Goal: Navigation & Orientation: Find specific page/section

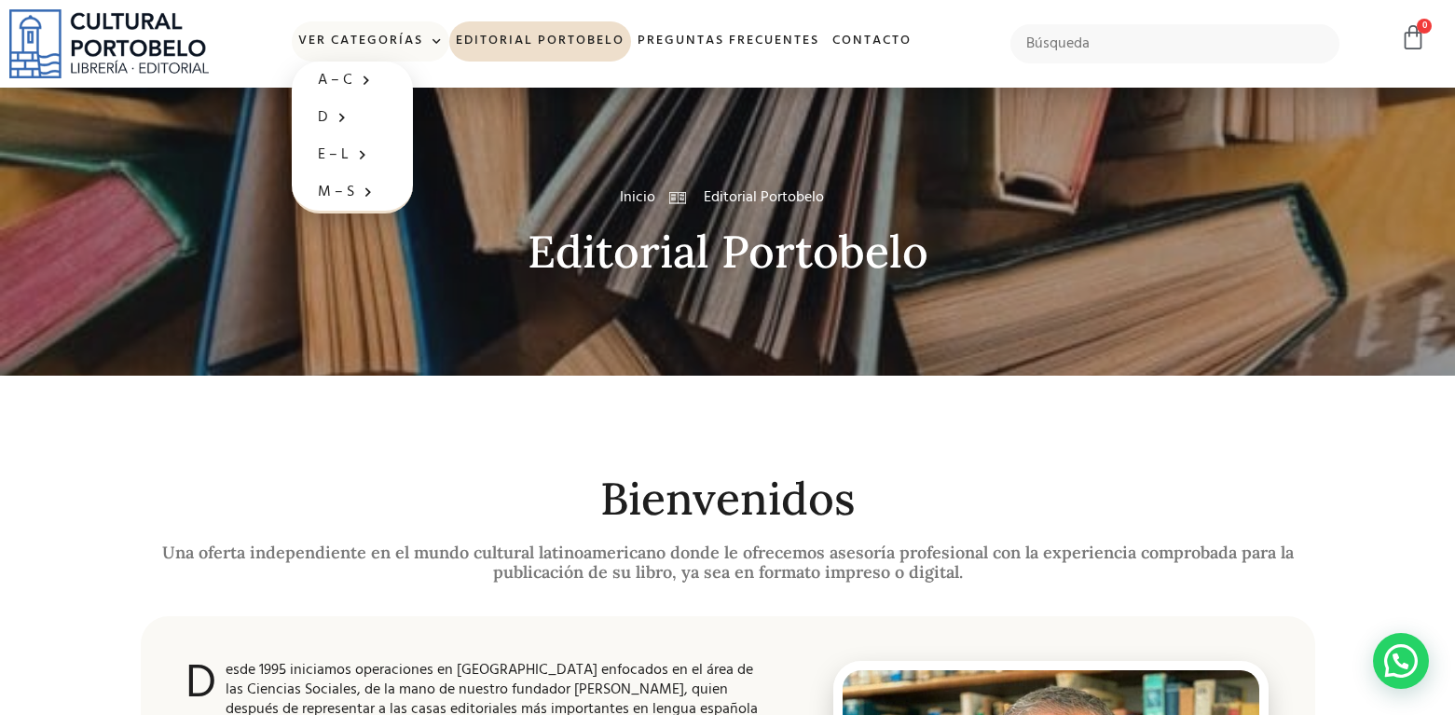
click at [382, 36] on link "Ver Categorías" at bounding box center [370, 41] width 157 height 40
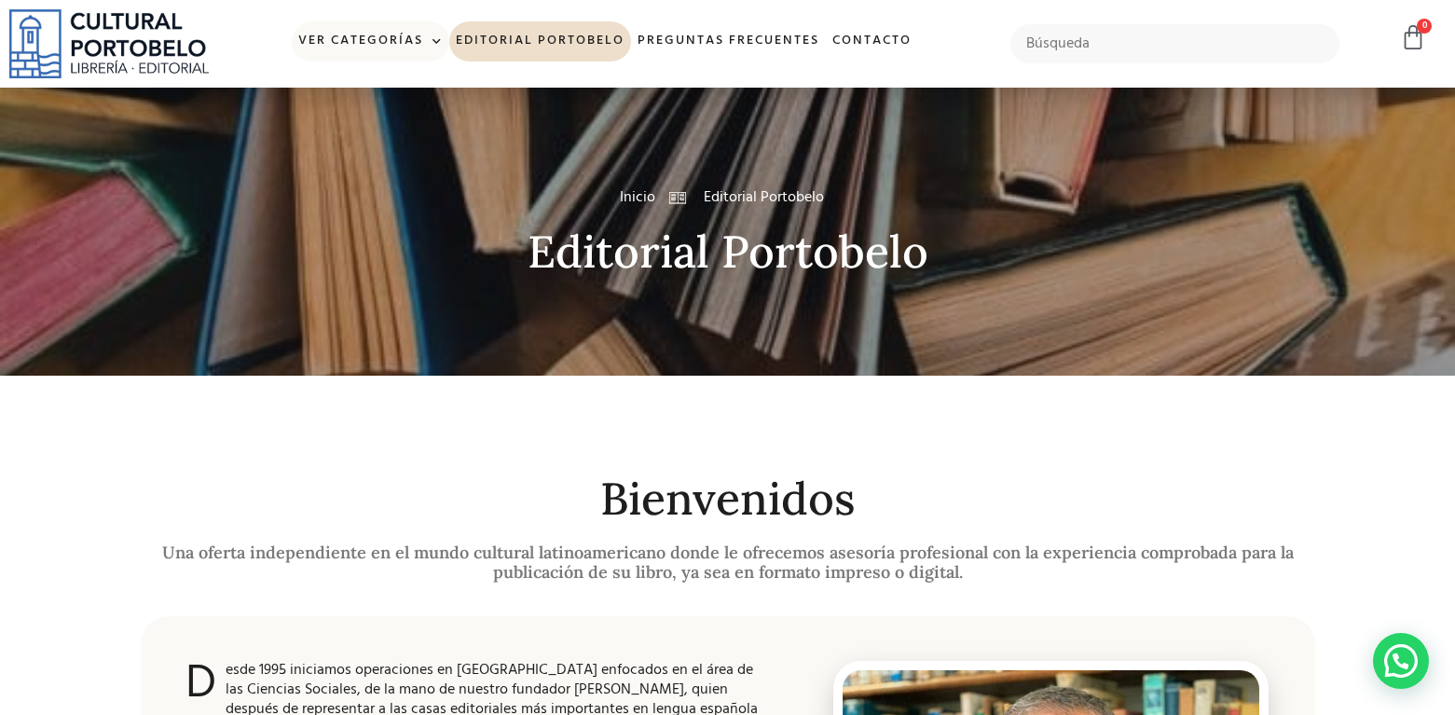
click at [348, 38] on link "Ver Categorías" at bounding box center [370, 41] width 157 height 40
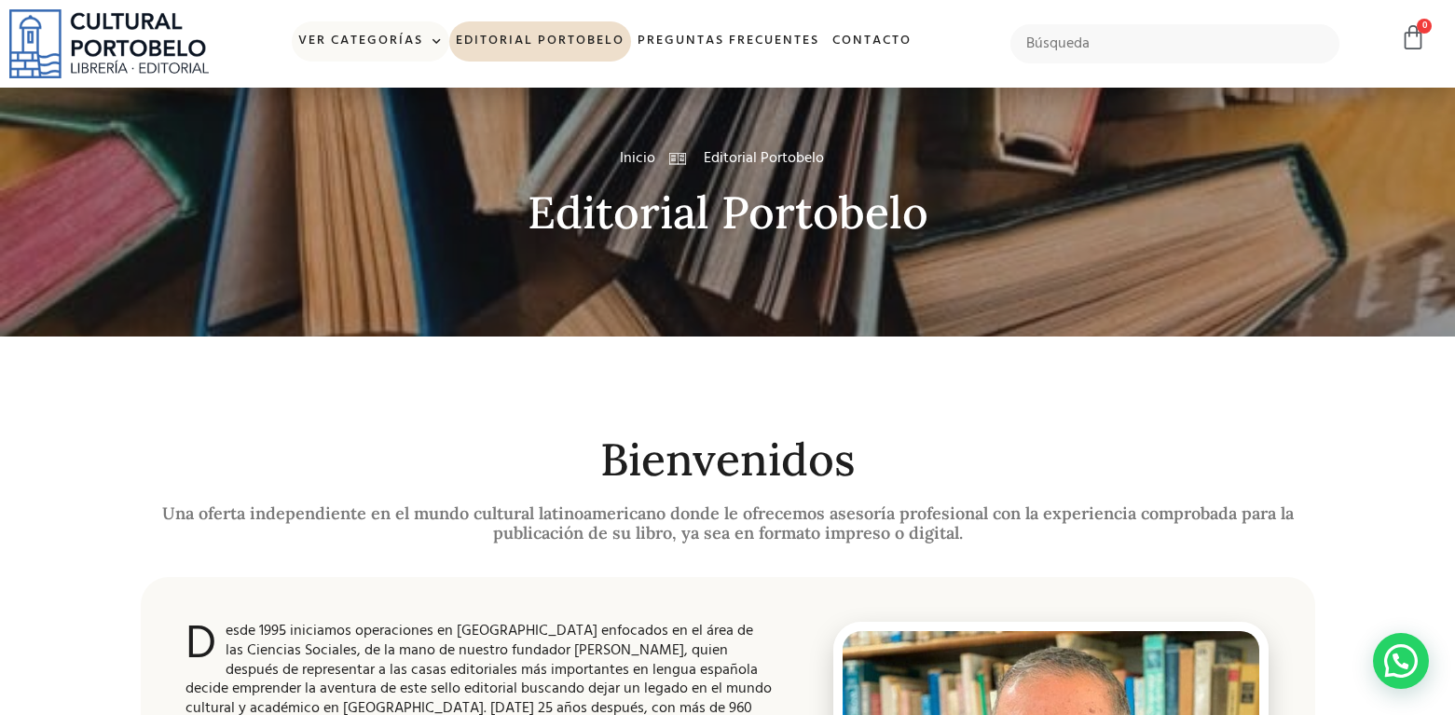
click at [394, 48] on link "Ver Categorías" at bounding box center [370, 41] width 157 height 40
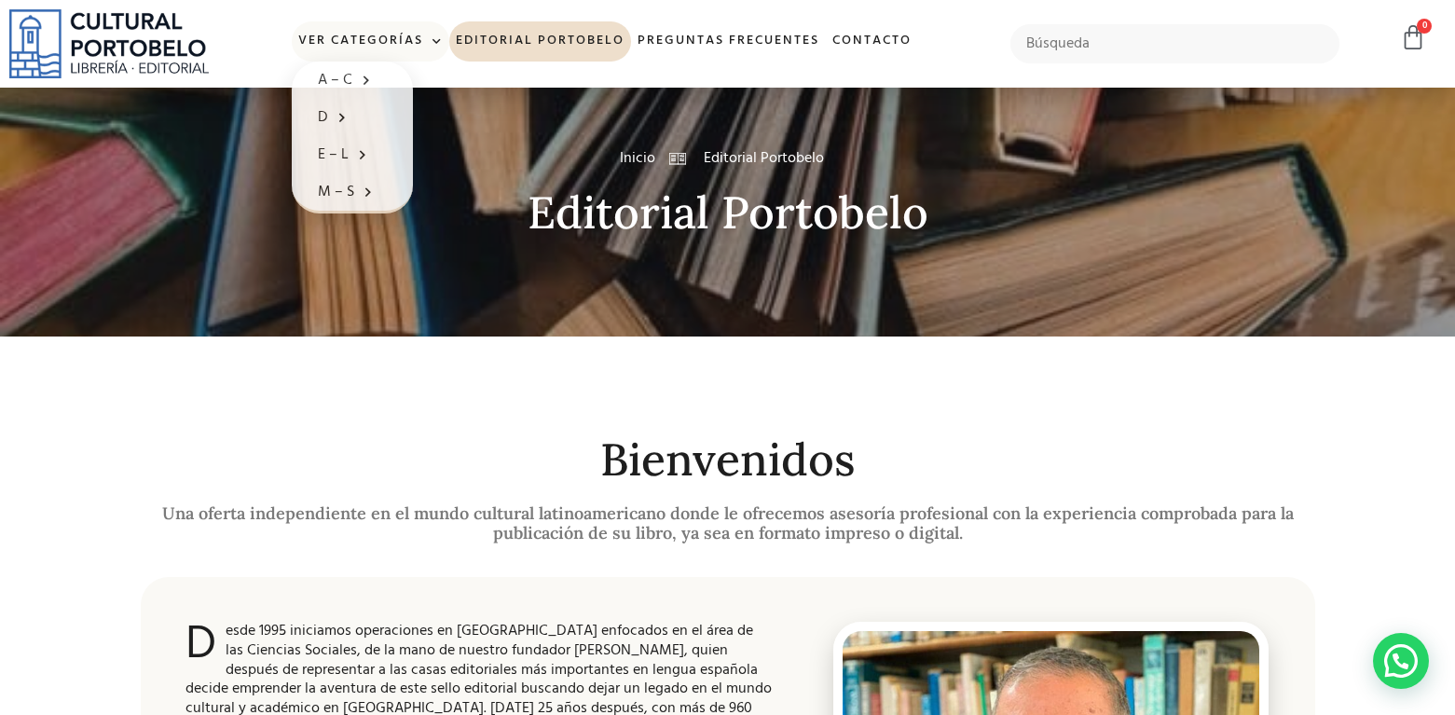
scroll to position [0, 0]
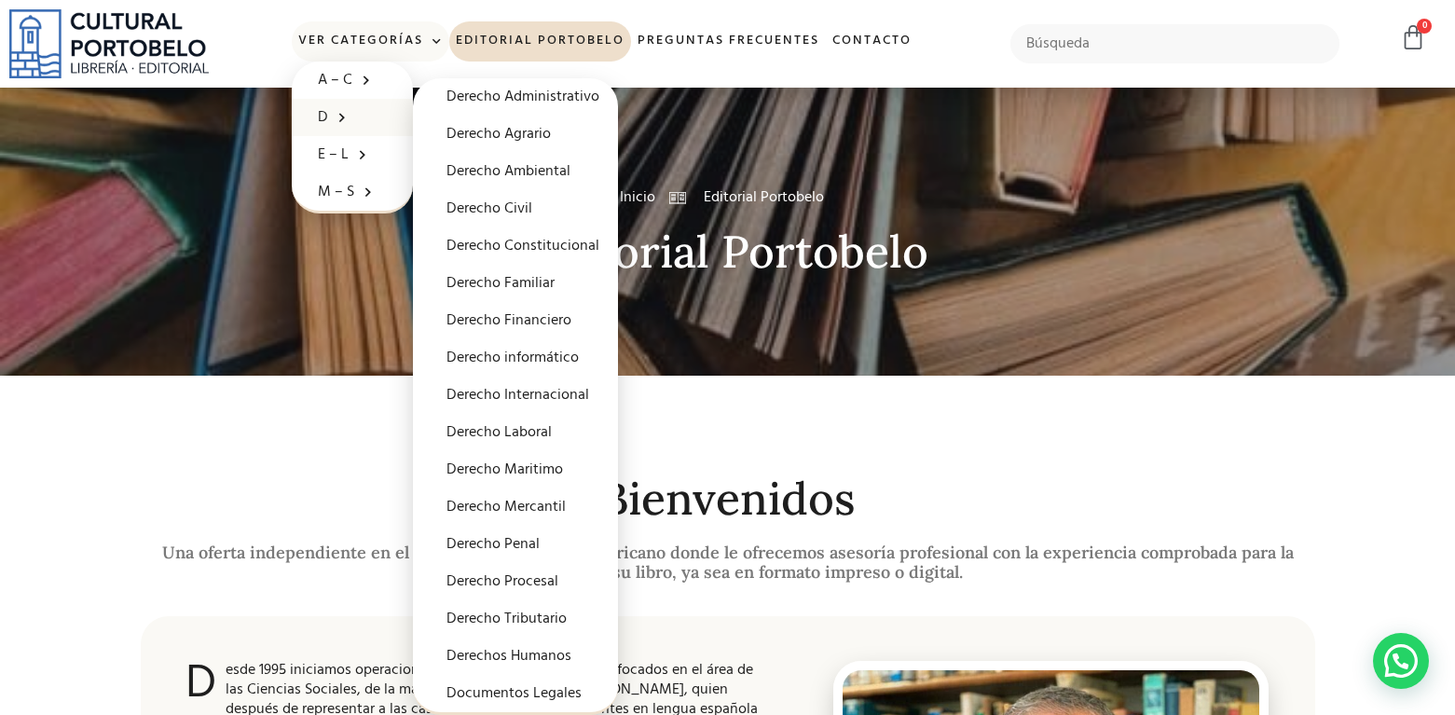
click at [329, 113] on span at bounding box center [337, 117] width 19 height 29
click at [320, 112] on link "D" at bounding box center [352, 117] width 121 height 37
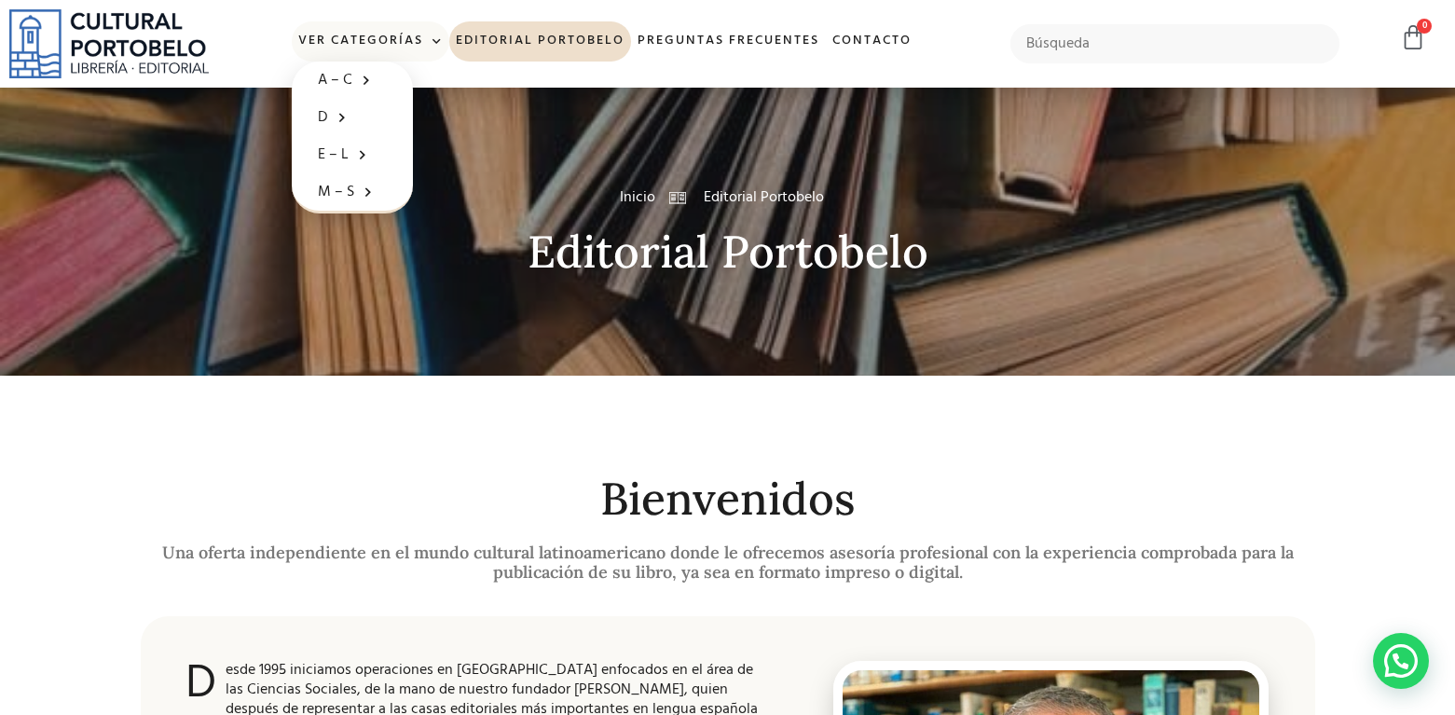
click at [331, 42] on link "Ver Categorías" at bounding box center [370, 41] width 157 height 40
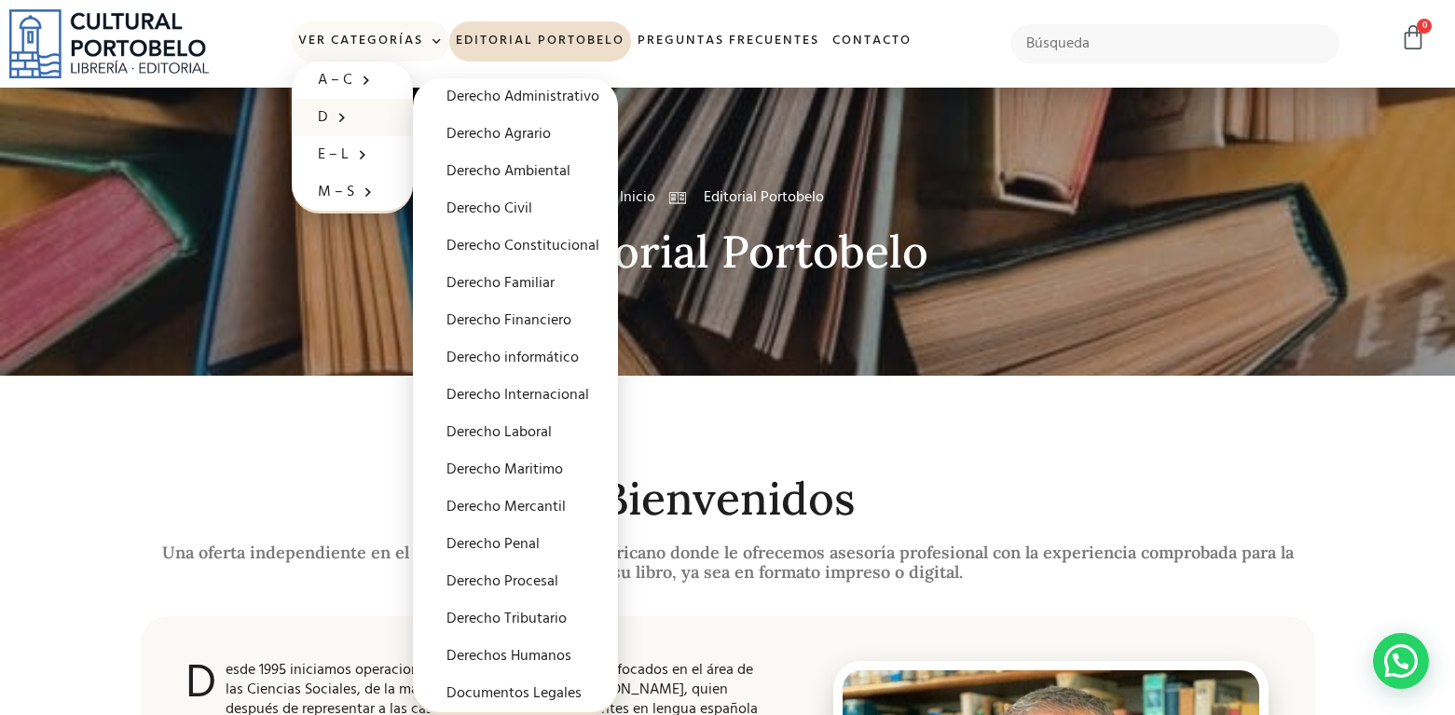
click at [339, 112] on span at bounding box center [337, 117] width 19 height 29
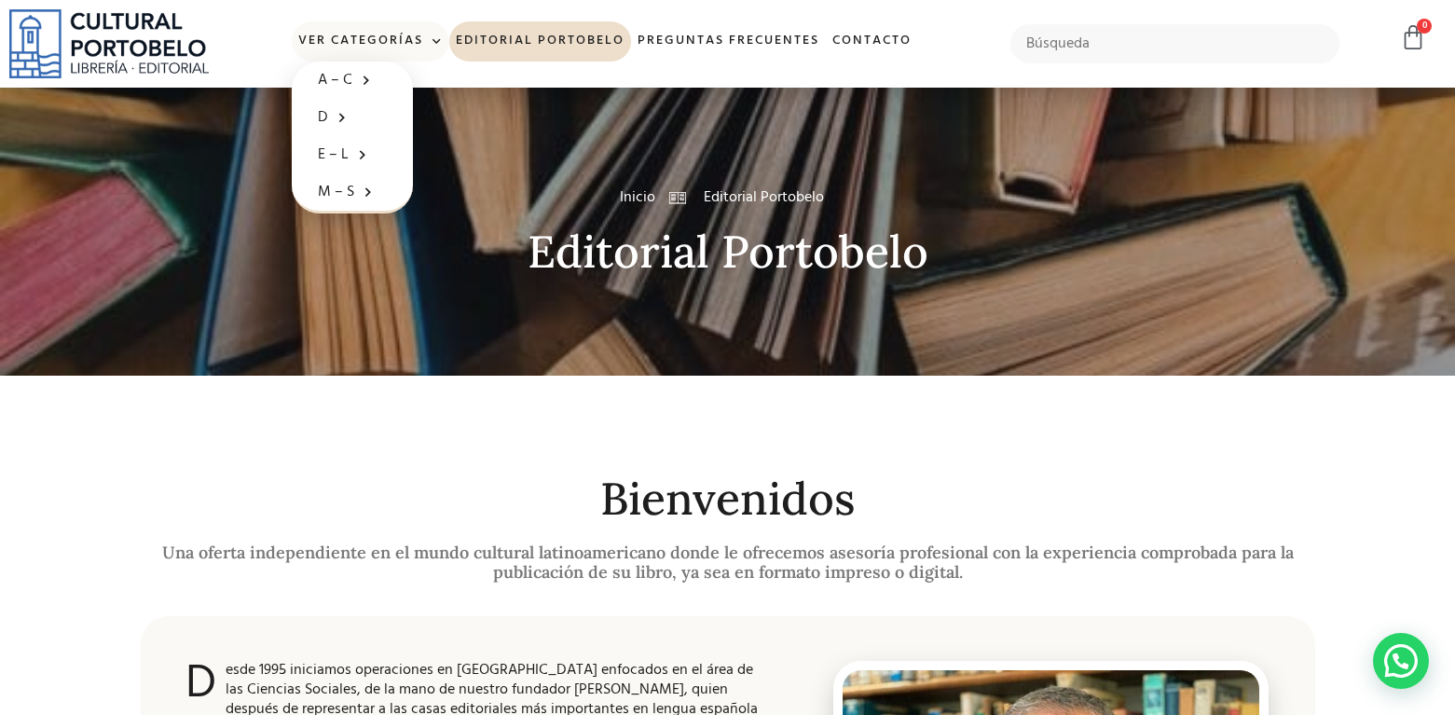
click at [434, 36] on span at bounding box center [433, 42] width 20 height 28
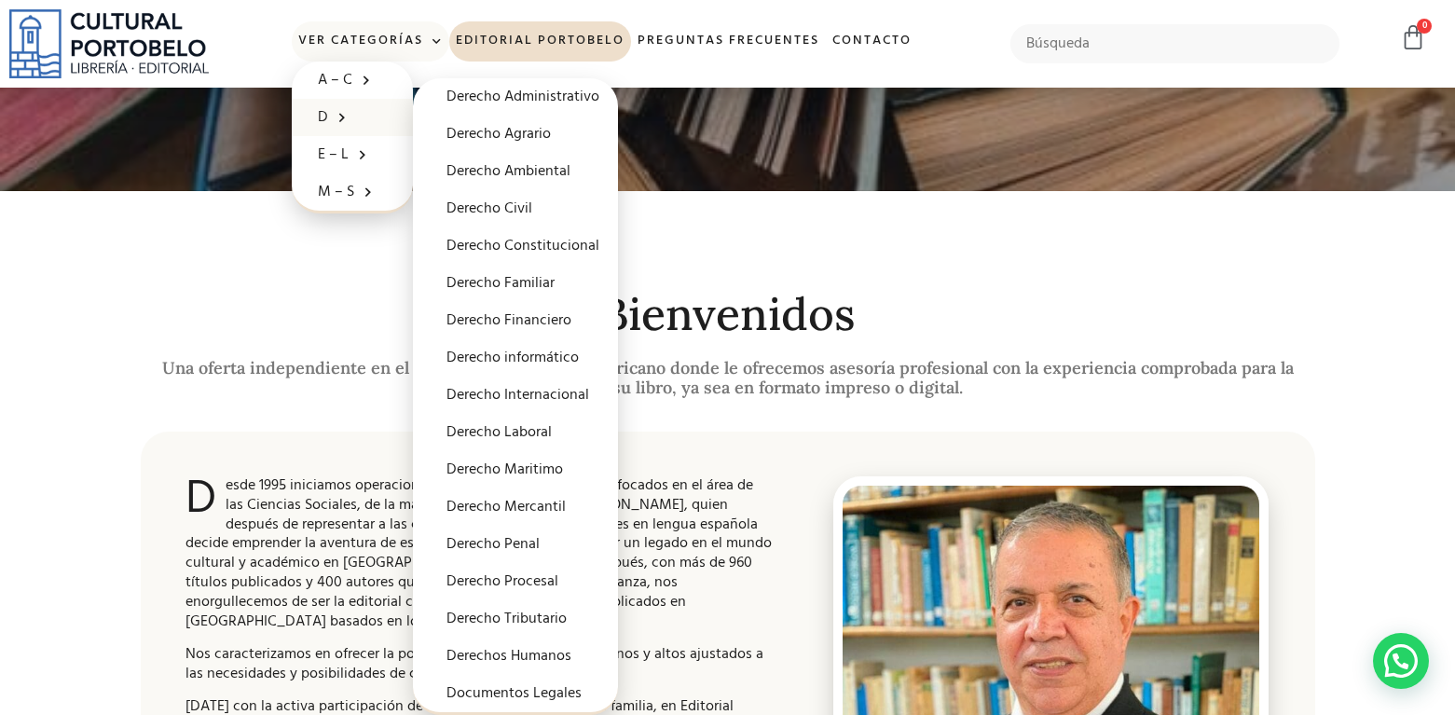
scroll to position [185, 0]
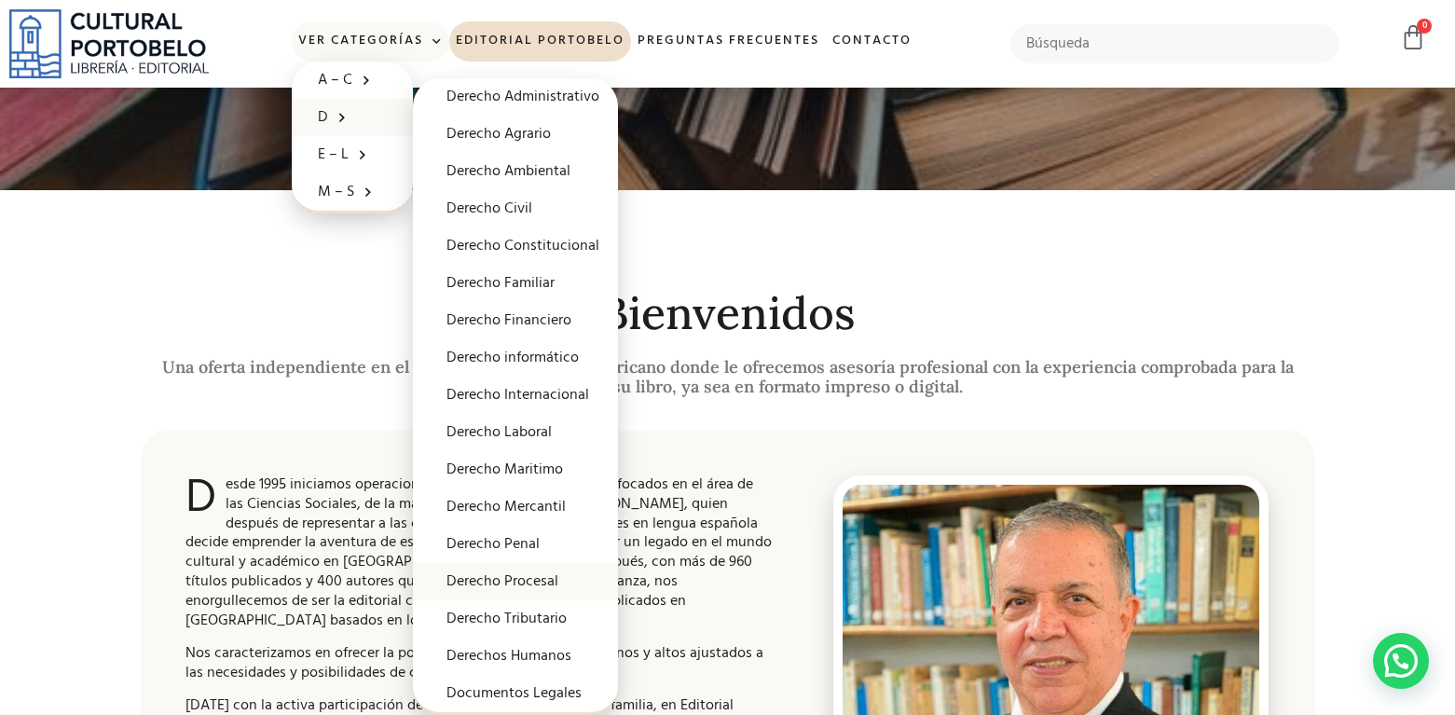
click at [526, 585] on link "Derecho Procesal" at bounding box center [515, 581] width 205 height 37
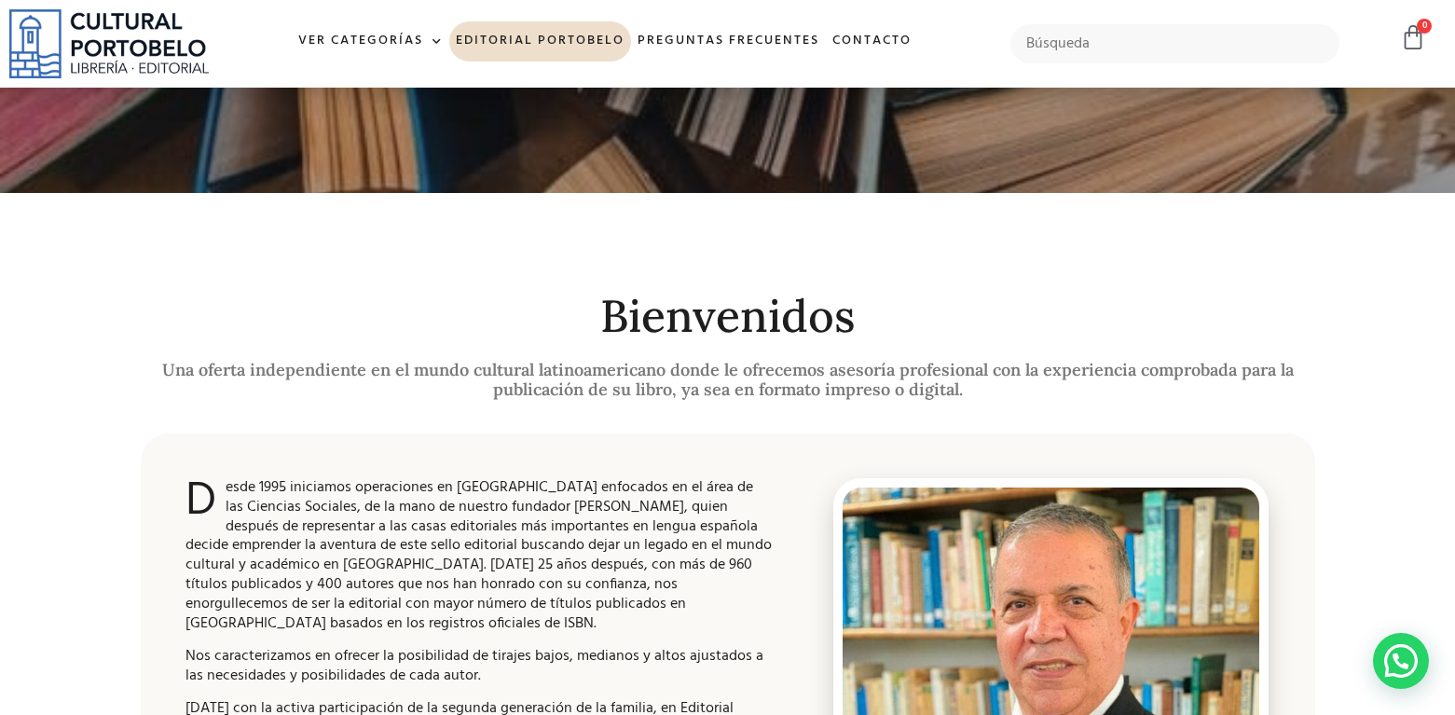
scroll to position [0, 0]
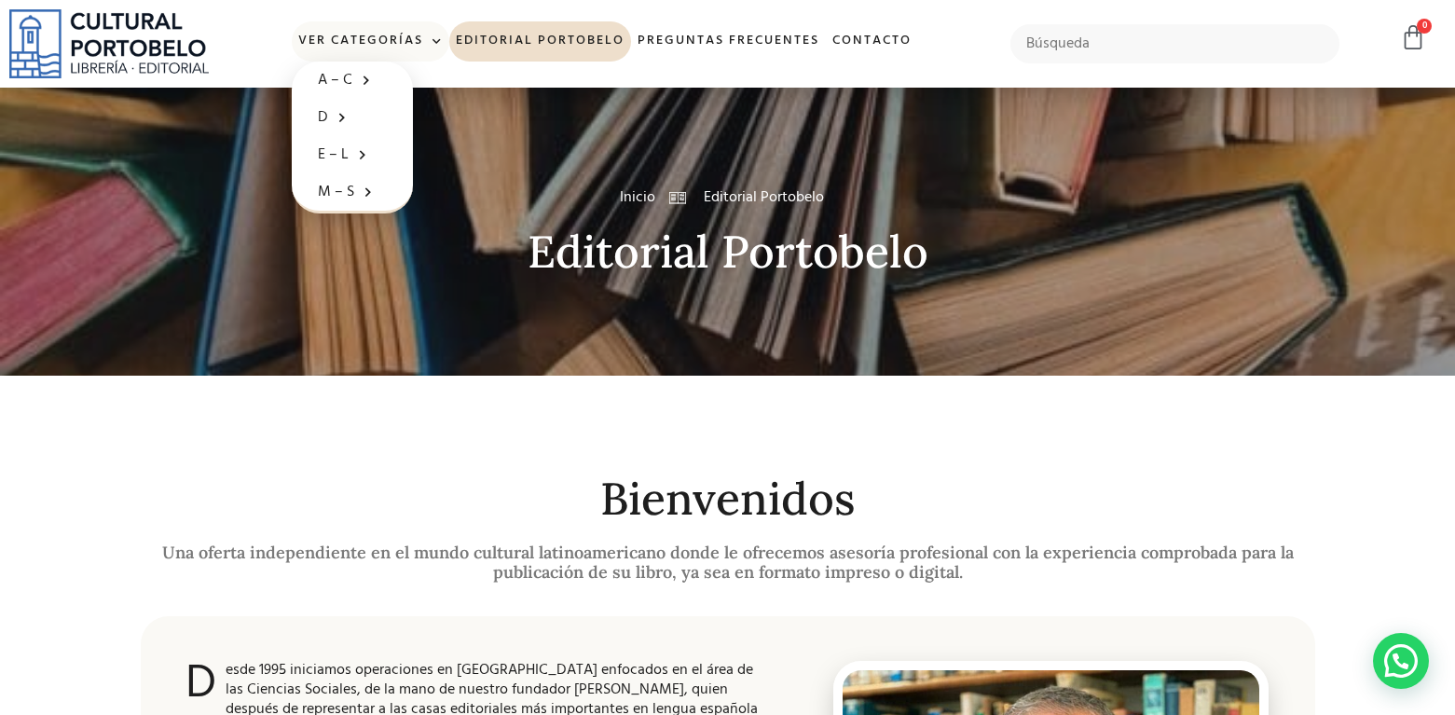
click at [397, 39] on link "Ver Categorías" at bounding box center [370, 41] width 157 height 40
